Goal: Register for event/course

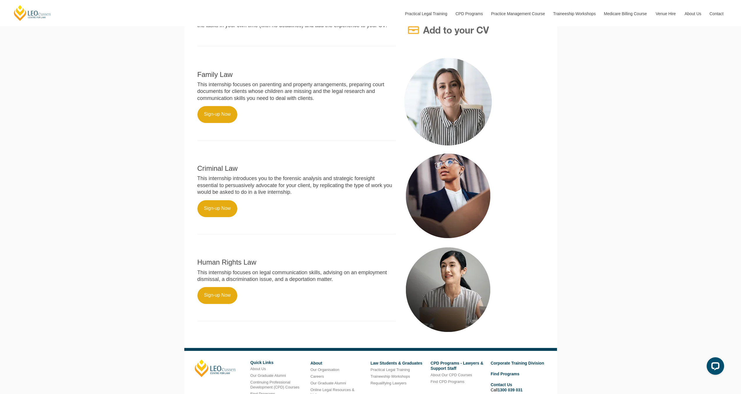
scroll to position [293, 0]
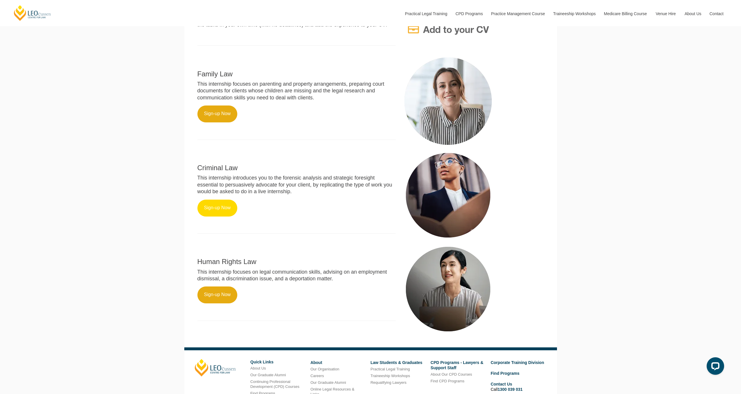
click at [219, 208] on link "Sign-up Now" at bounding box center [217, 207] width 40 height 17
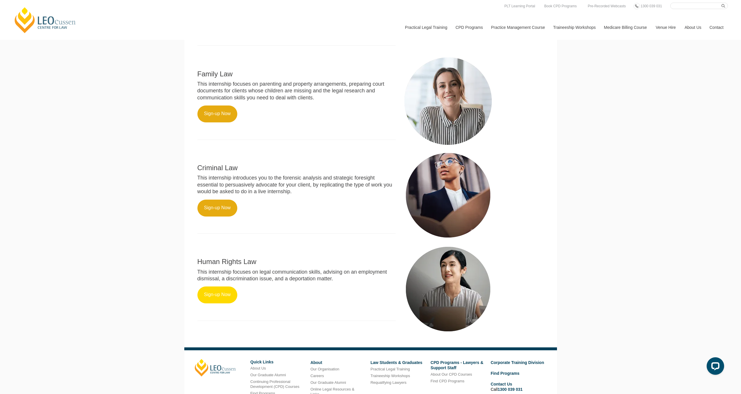
click at [220, 286] on link "Sign-up Now" at bounding box center [217, 294] width 40 height 17
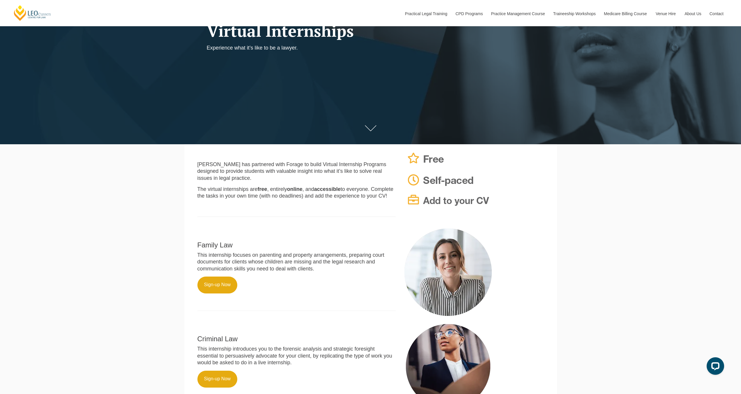
scroll to position [270, 0]
